Goal: Find specific page/section: Find specific page/section

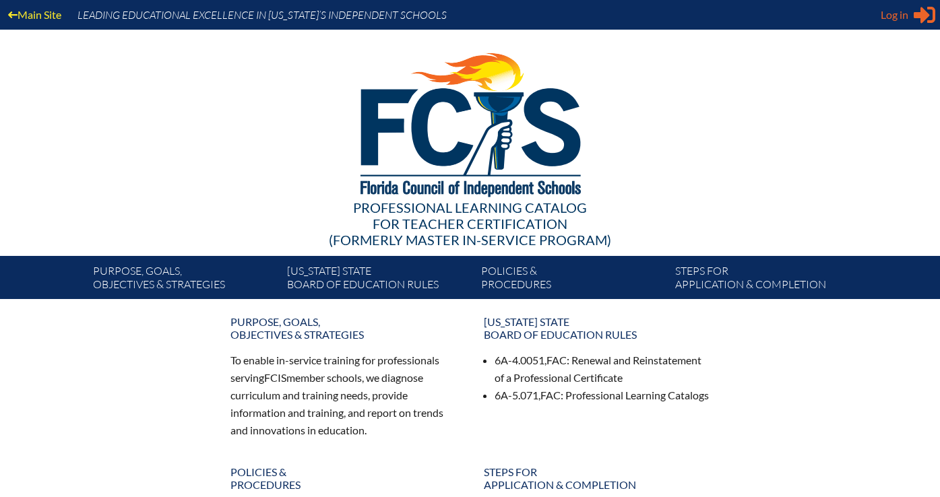
type input "[EMAIL_ADDRESS][DOMAIN_NAME]"
click at [888, 13] on span "Log in" at bounding box center [895, 15] width 28 height 16
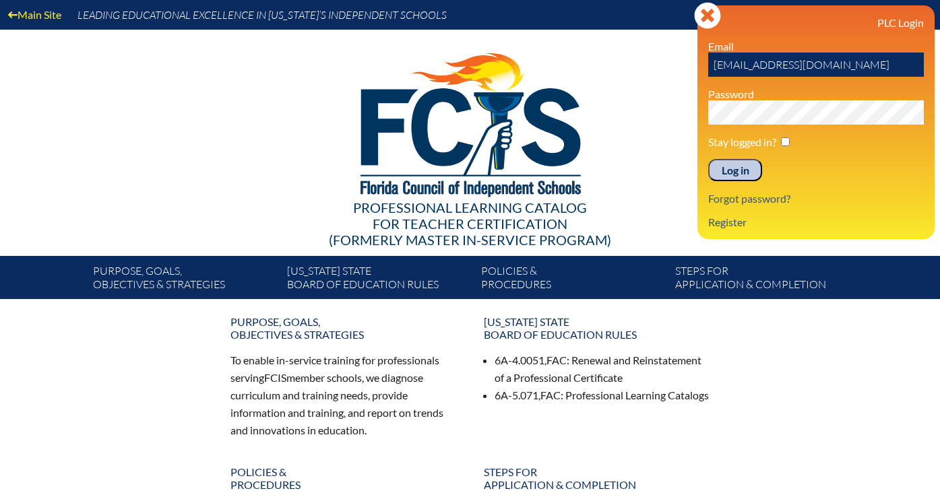
click at [731, 173] on input "Log in" at bounding box center [735, 170] width 54 height 23
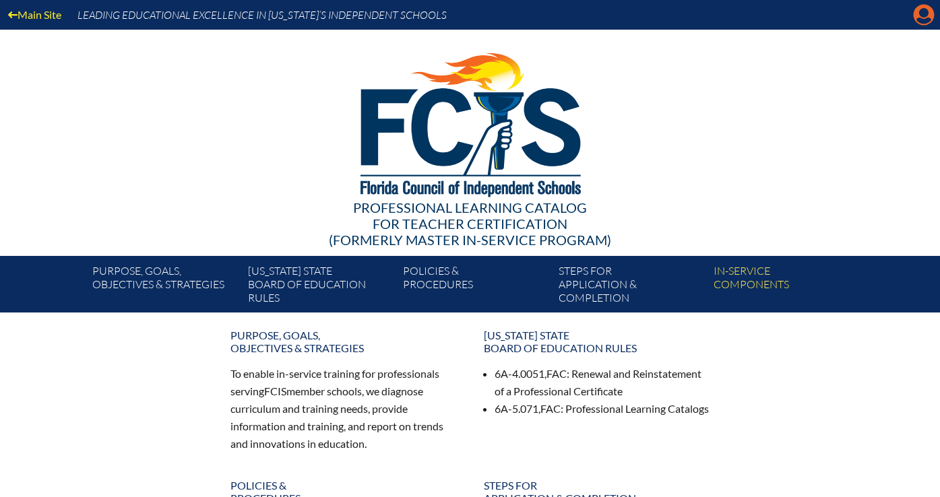
click at [928, 12] on icon "Manage account" at bounding box center [924, 15] width 22 height 22
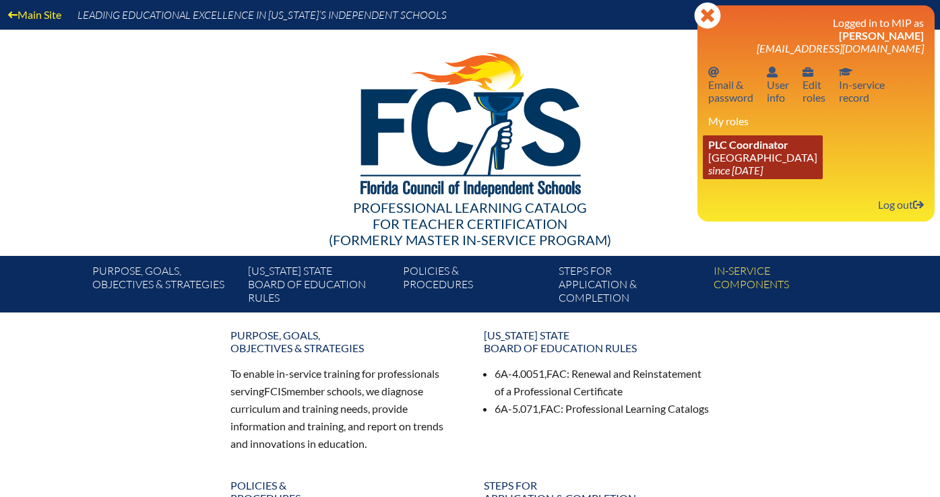
click at [754, 144] on span "PLC Coordinator" at bounding box center [748, 144] width 80 height 13
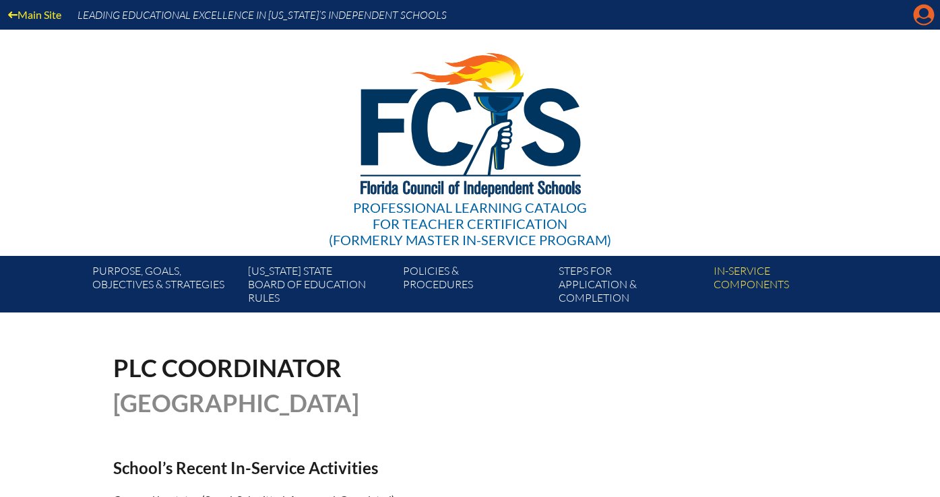
click at [920, 12] on icon "Manage account" at bounding box center [924, 15] width 22 height 22
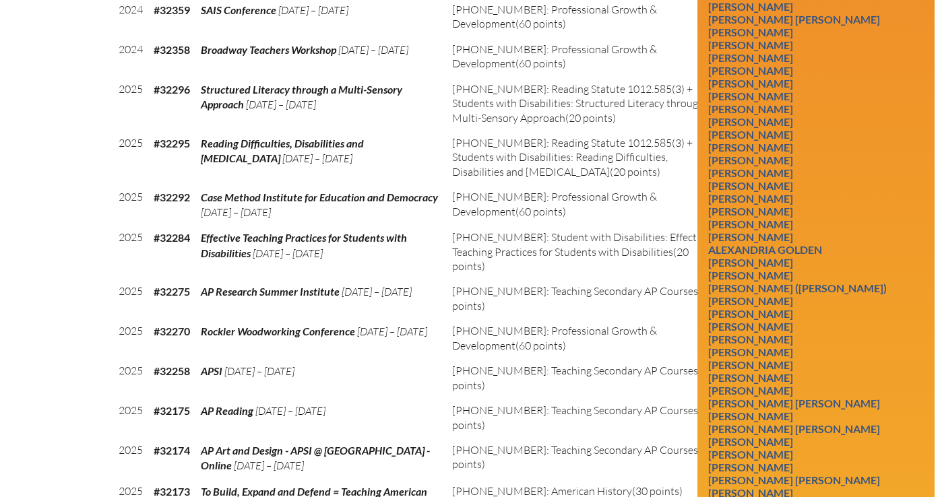
scroll to position [1322, 0]
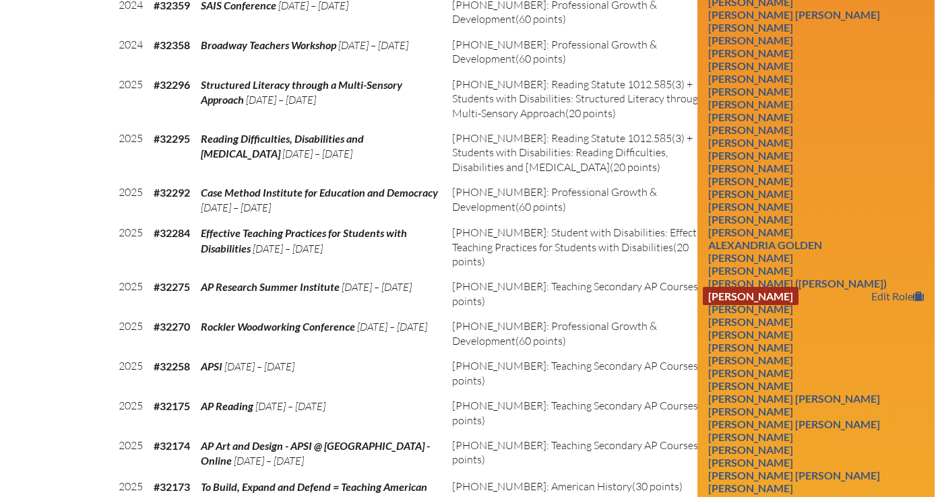
click at [760, 305] on link "Jennifer Gower" at bounding box center [751, 296] width 96 height 18
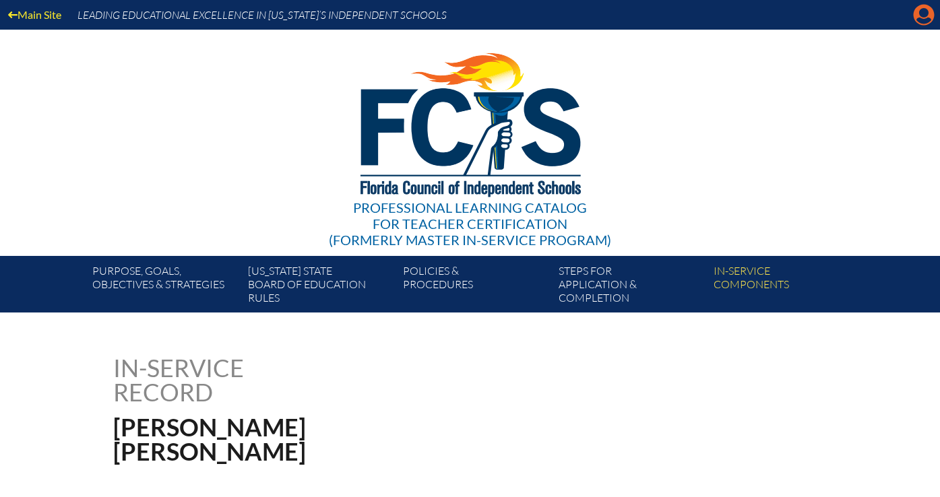
click at [914, 22] on icon "Manage account" at bounding box center [924, 15] width 22 height 22
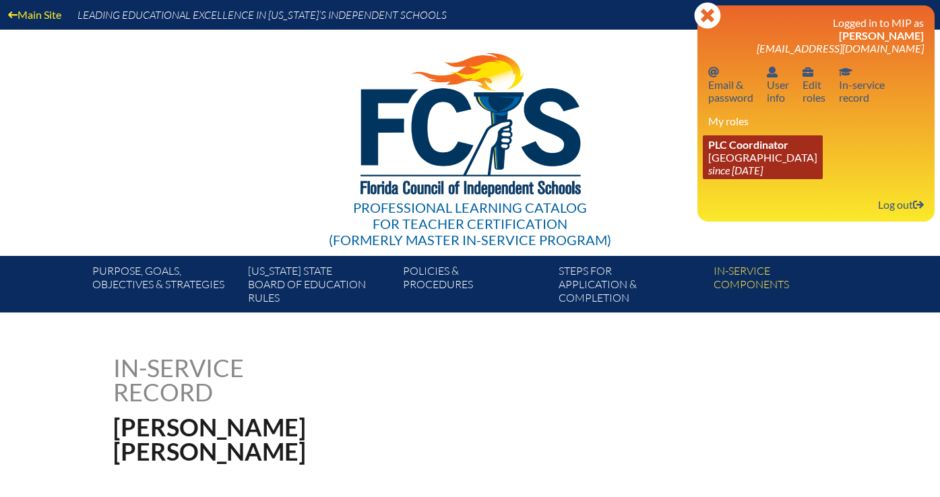
click at [797, 158] on link "PLC Coordinator Lake Highland Preparatory School since 2023 Aug 18" at bounding box center [763, 157] width 120 height 44
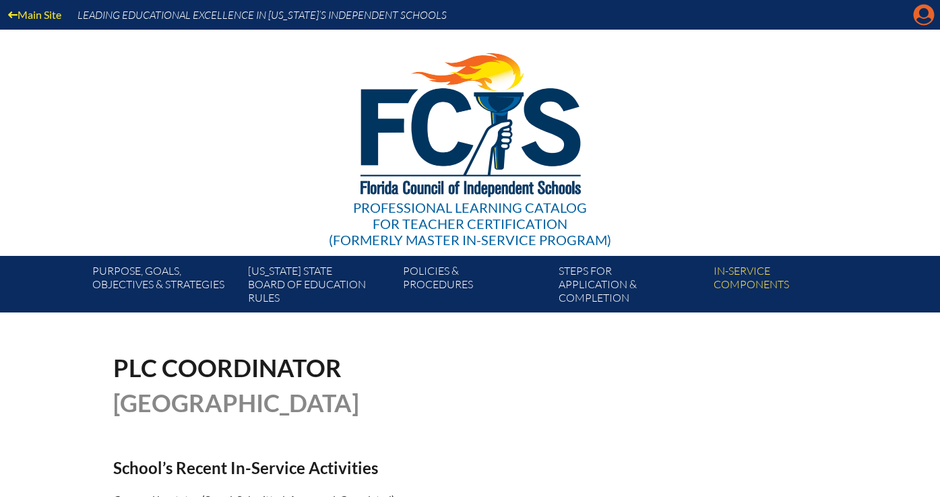
click at [924, 11] on icon "Manage account" at bounding box center [924, 15] width 22 height 22
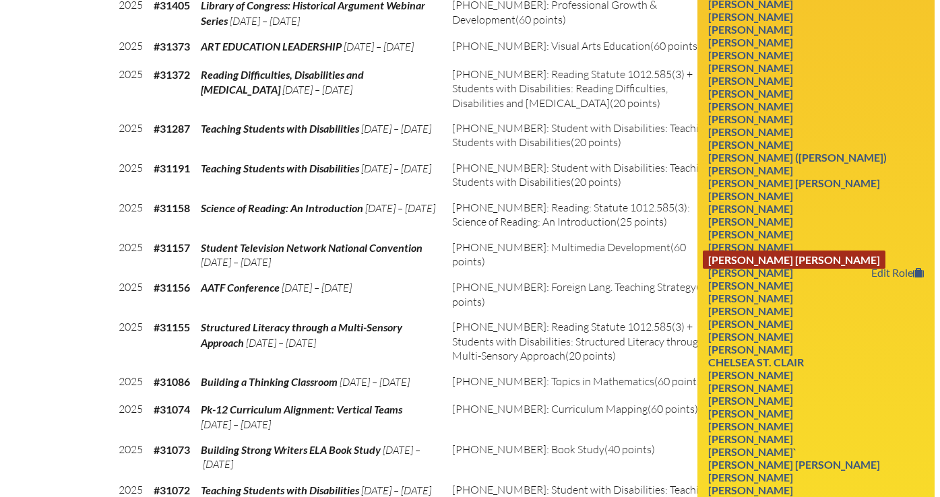
scroll to position [2625, 0]
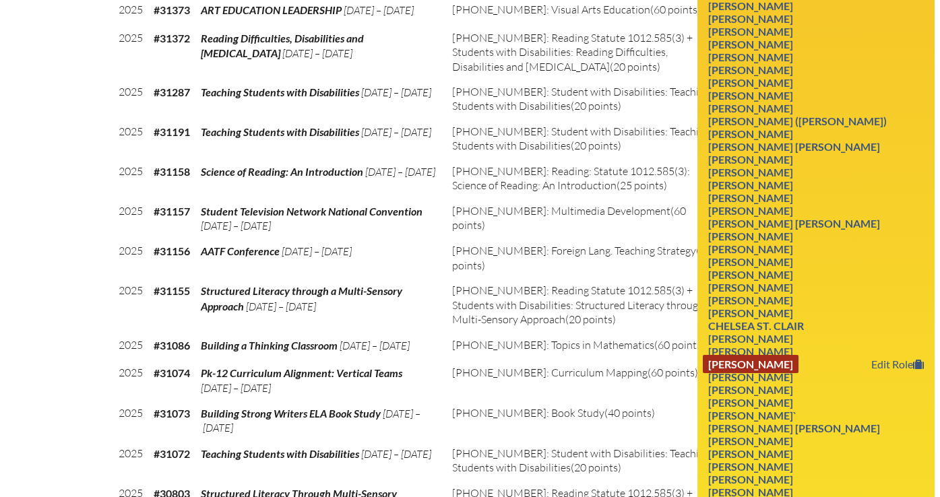
click at [774, 373] on link "Jennifer Stein" at bounding box center [751, 364] width 96 height 18
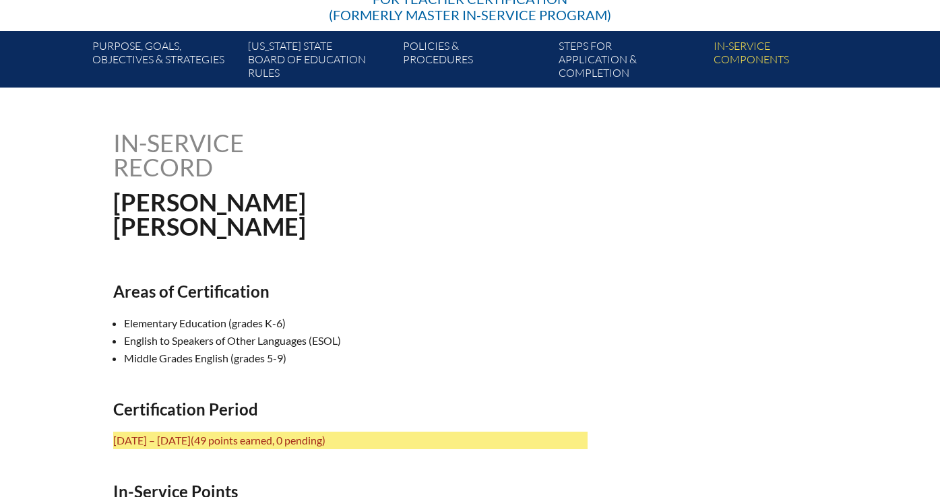
scroll to position [189, 0]
